Goal: Find specific page/section: Find specific page/section

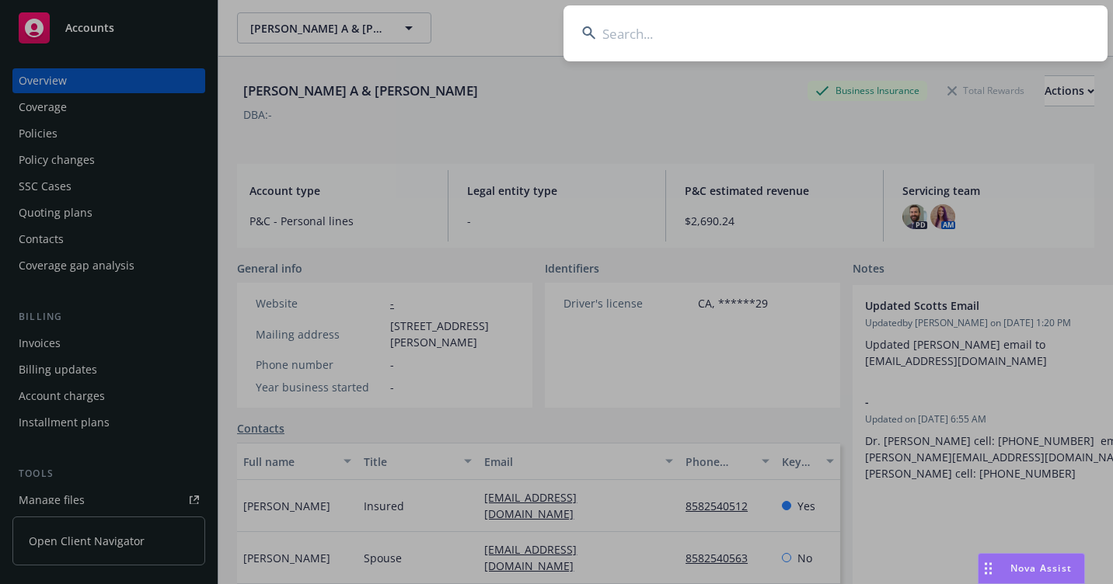
click at [703, 26] on input at bounding box center [835, 33] width 544 height 56
paste input "OA5172873"
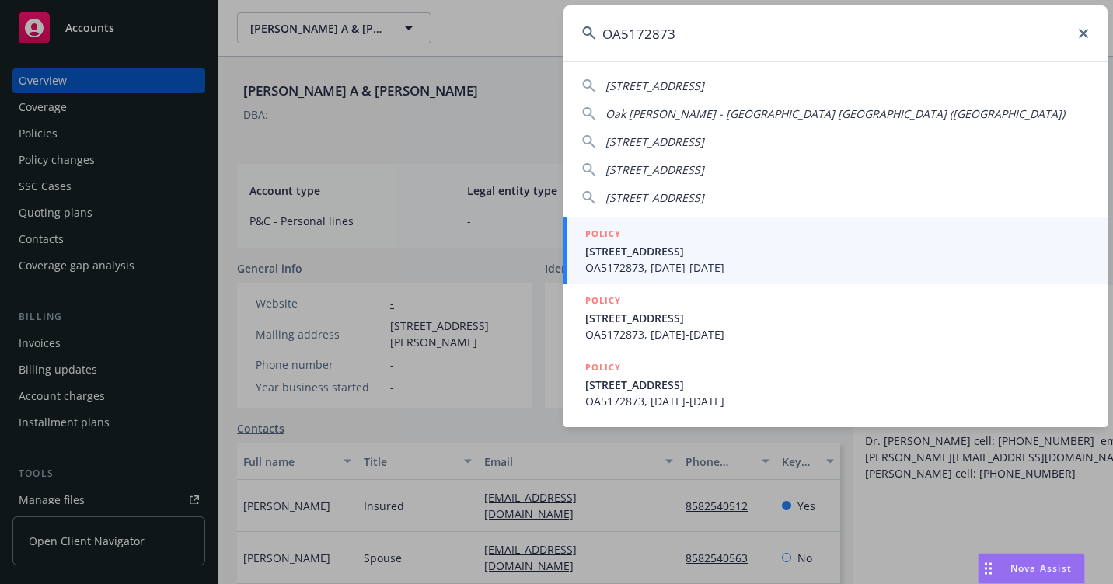
type input "OA5172873"
click at [635, 258] on span "[STREET_ADDRESS]" at bounding box center [837, 251] width 504 height 16
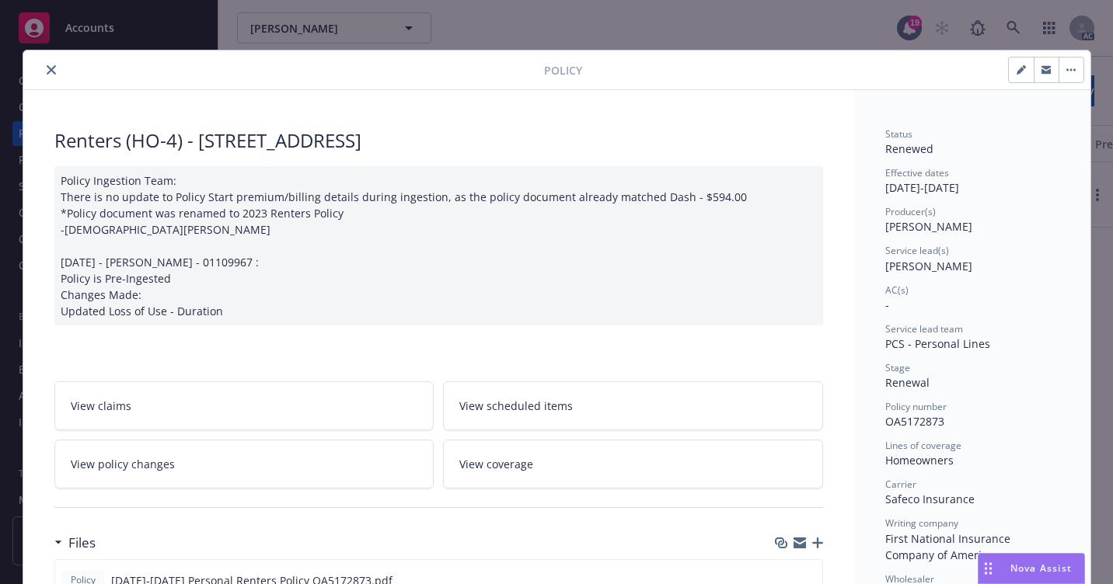
click at [47, 70] on icon "close" at bounding box center [51, 69] width 9 height 9
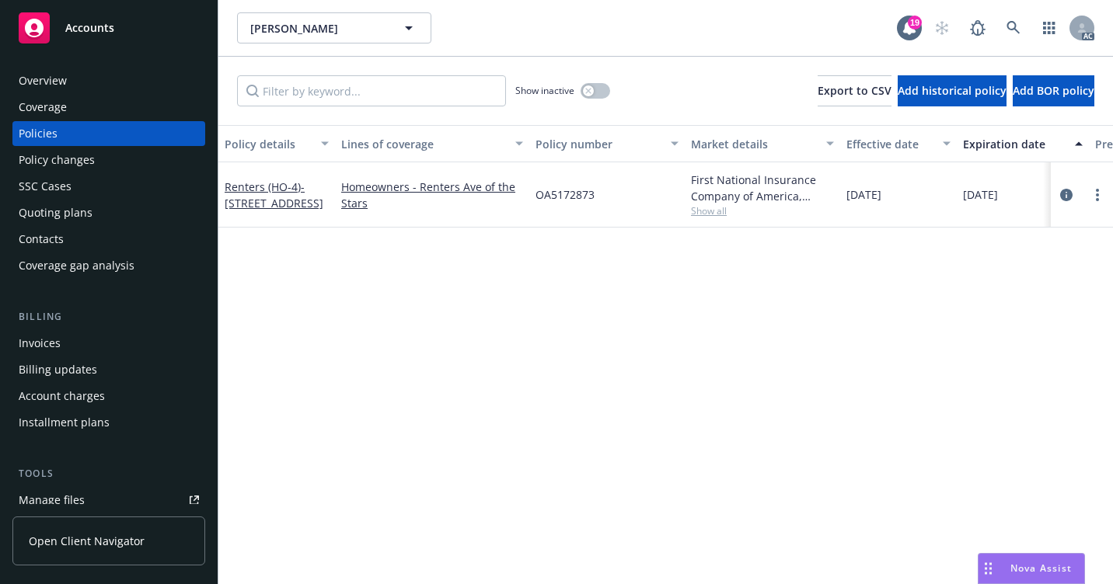
click at [68, 86] on div "Overview" at bounding box center [109, 80] width 180 height 25
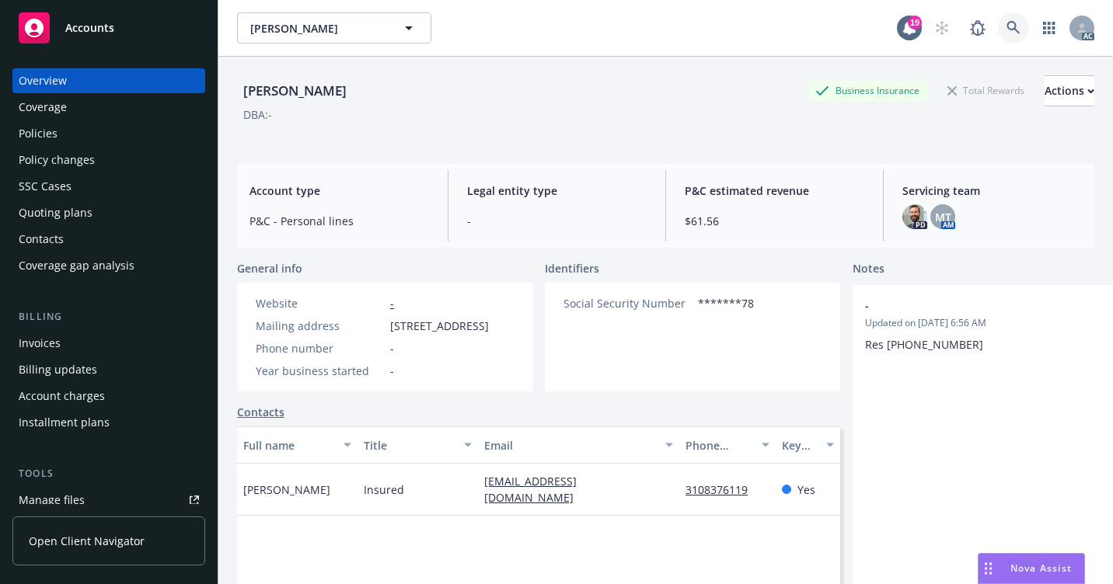
click at [998, 28] on link at bounding box center [1013, 27] width 31 height 31
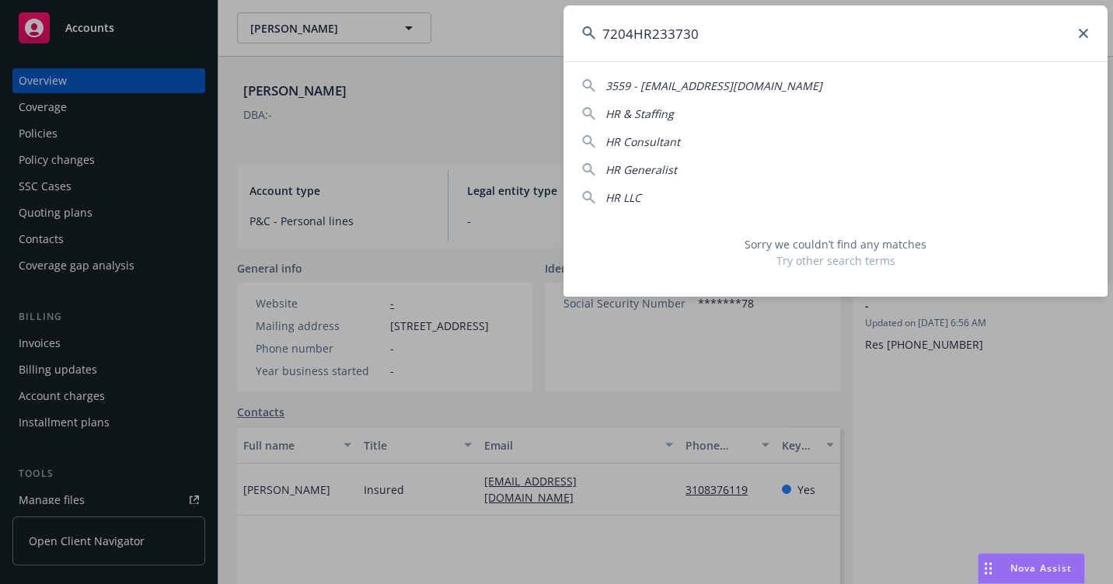
drag, startPoint x: 753, startPoint y: 31, endPoint x: 583, endPoint y: 34, distance: 170.2
click at [583, 34] on div "7204HR233730" at bounding box center [835, 33] width 544 height 56
paste input "1U031677"
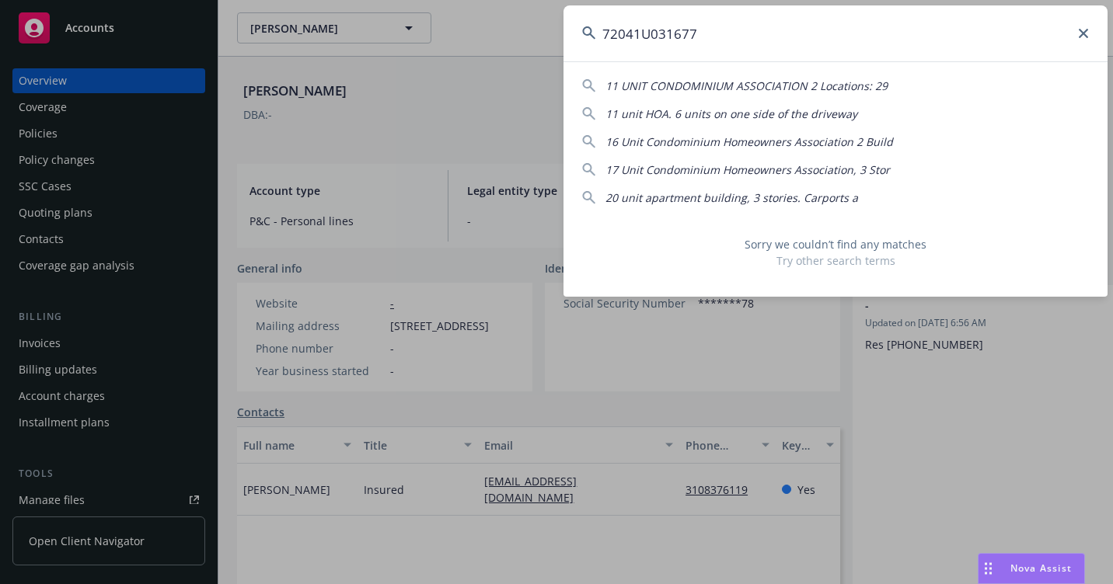
type input "72041U031677"
